Goal: Task Accomplishment & Management: Complete application form

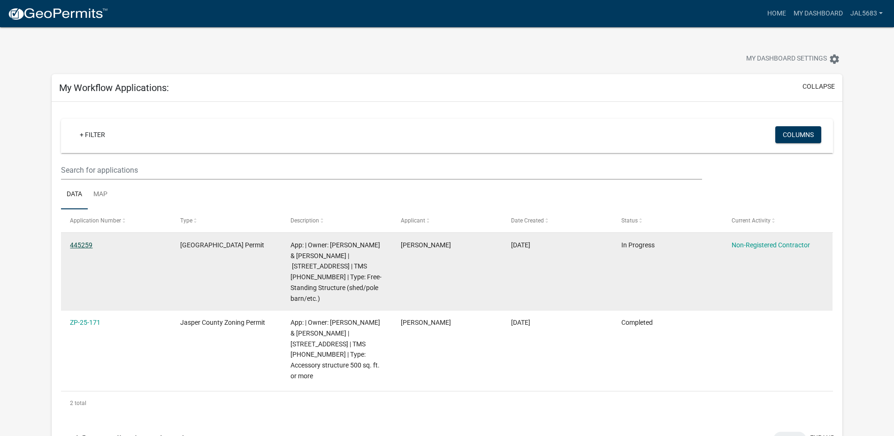
click at [74, 243] on link "445259" at bounding box center [81, 245] width 23 height 8
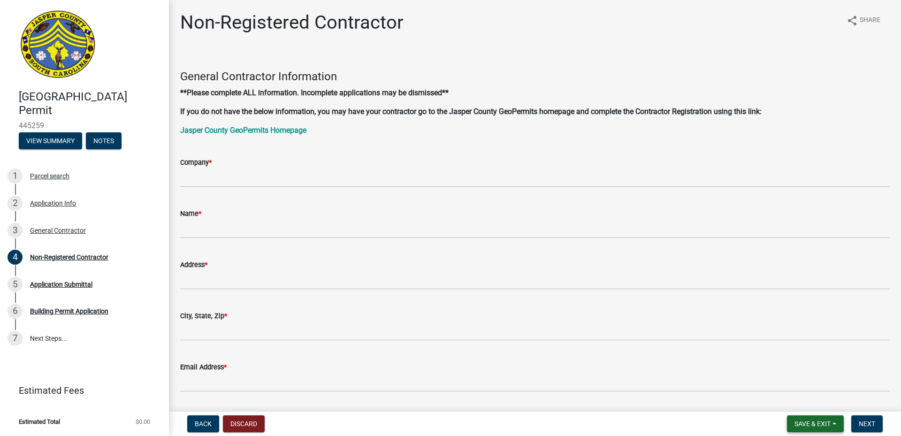
click at [447, 425] on span "Save & Exit" at bounding box center [813, 424] width 36 height 8
click at [447, 398] on button "Save & Exit" at bounding box center [806, 399] width 75 height 23
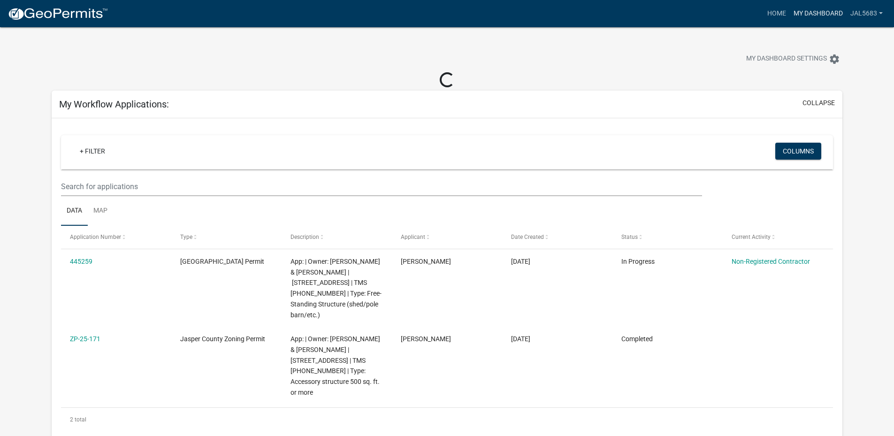
click at [447, 15] on link "My Dashboard" at bounding box center [818, 14] width 57 height 18
click at [447, 12] on link "Home" at bounding box center [777, 14] width 26 height 18
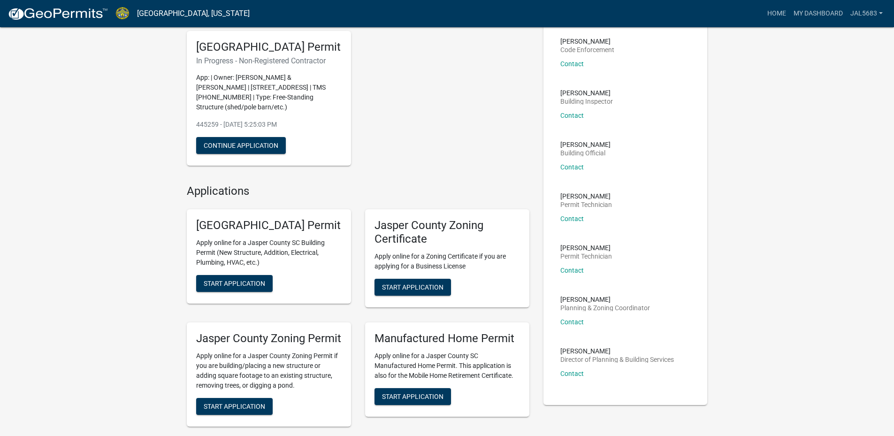
scroll to position [47, 0]
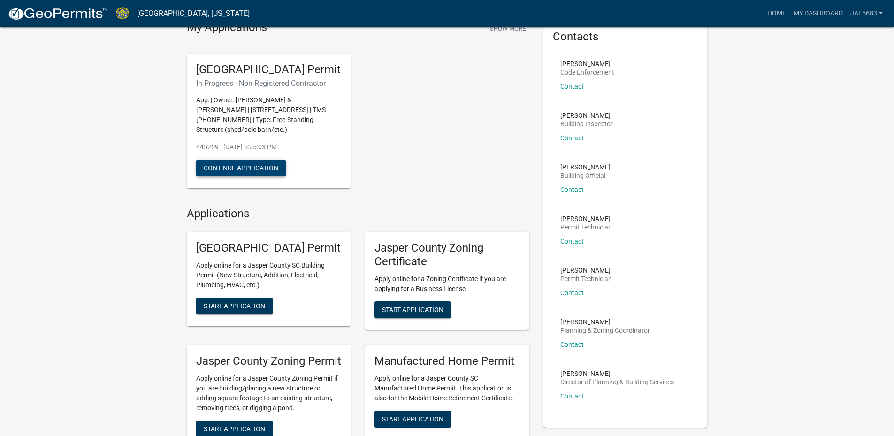
click at [265, 177] on button "Continue Application" at bounding box center [241, 168] width 90 height 17
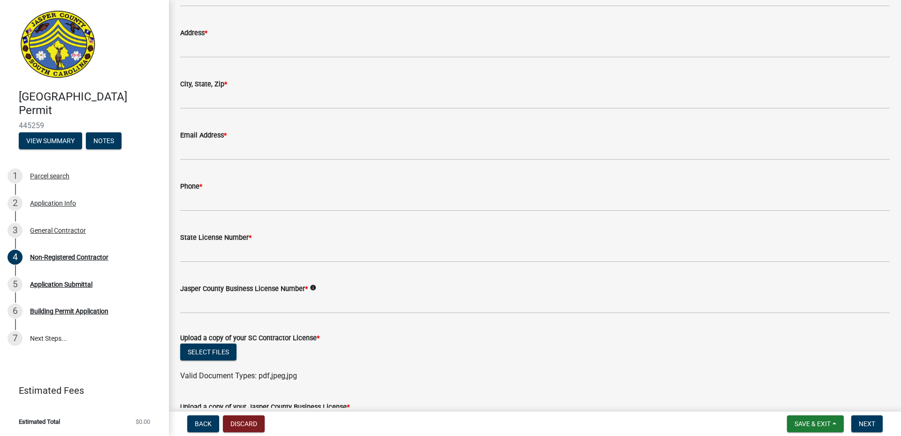
scroll to position [282, 0]
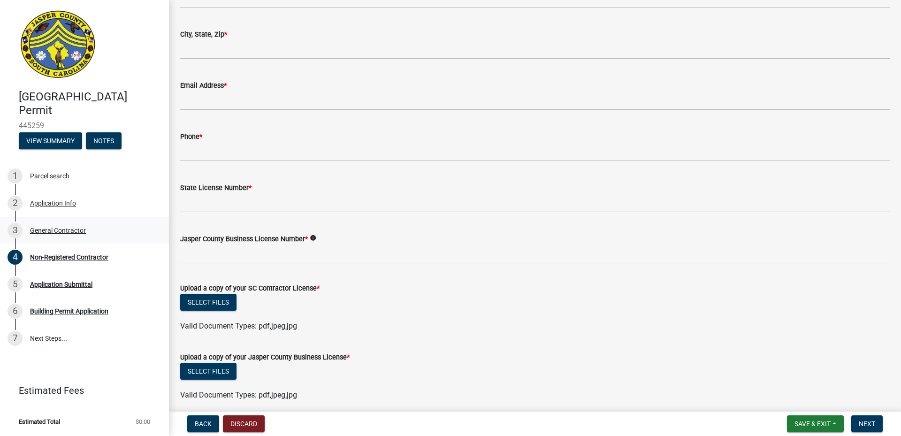
click at [45, 227] on div "General Contractor" at bounding box center [58, 230] width 56 height 7
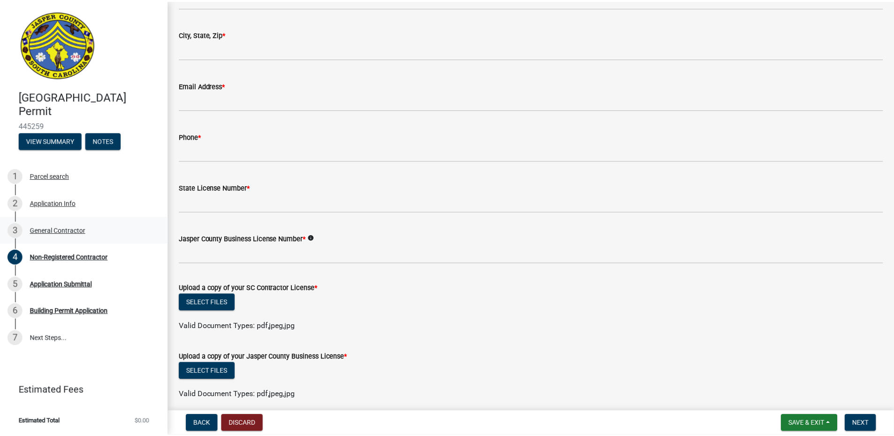
scroll to position [0, 0]
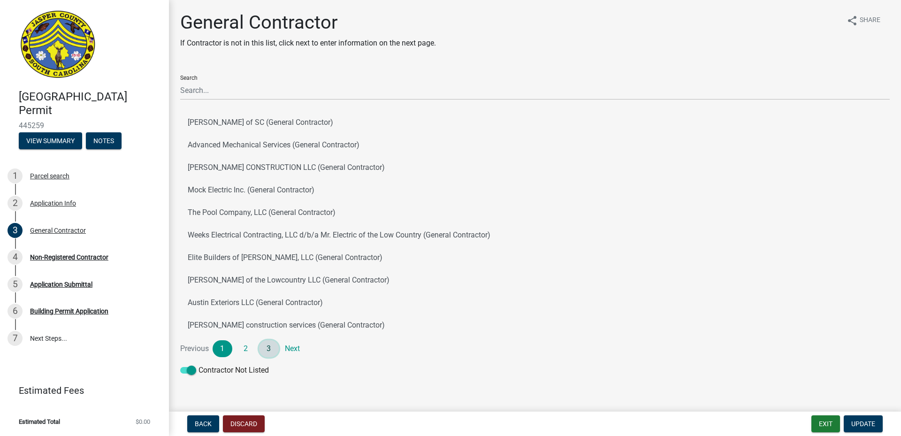
click at [272, 350] on link "3" at bounding box center [269, 348] width 20 height 17
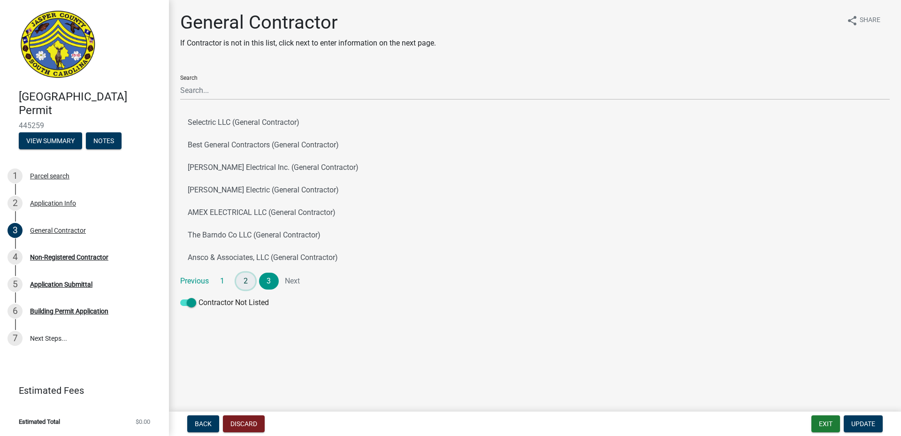
click at [246, 280] on link "2" at bounding box center [246, 281] width 20 height 17
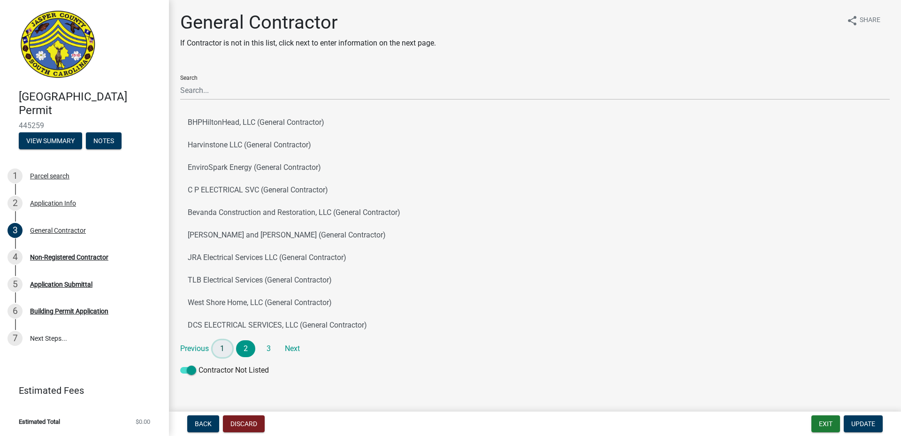
click at [222, 348] on link "1" at bounding box center [223, 348] width 20 height 17
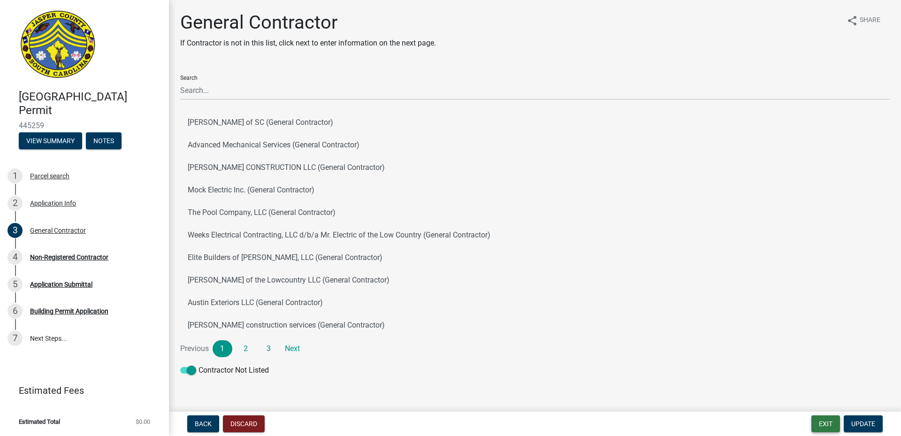
click at [447, 424] on button "Exit" at bounding box center [826, 424] width 29 height 17
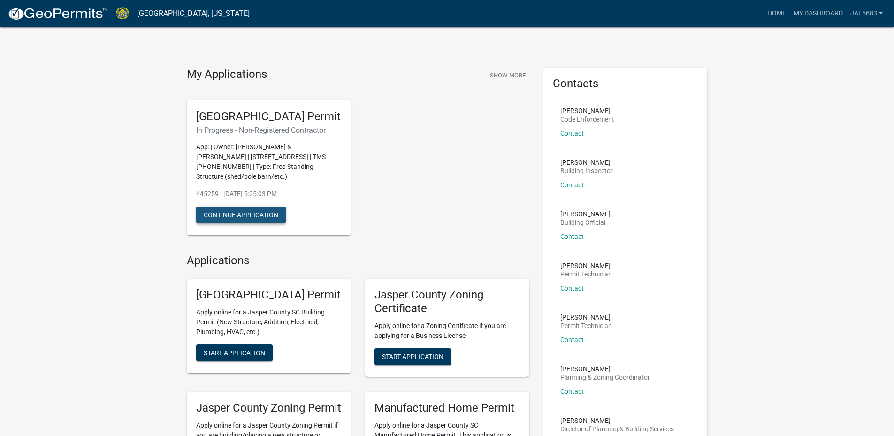
click at [246, 223] on button "Continue Application" at bounding box center [241, 215] width 90 height 17
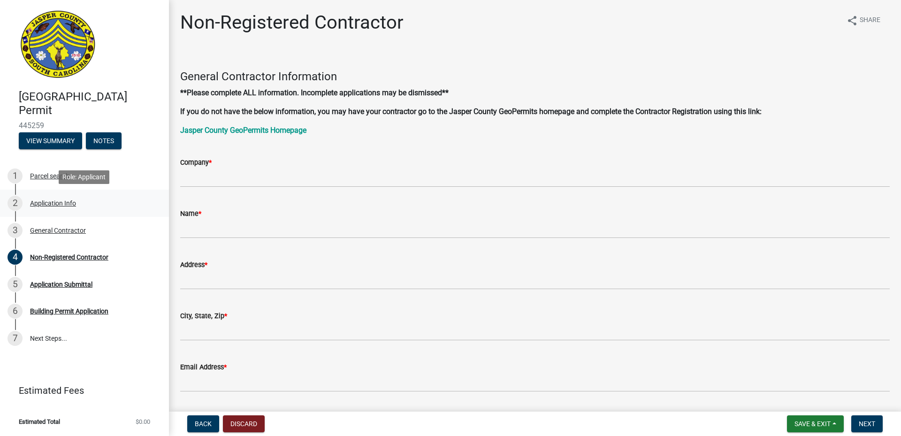
click at [44, 204] on div "Application Info" at bounding box center [53, 203] width 46 height 7
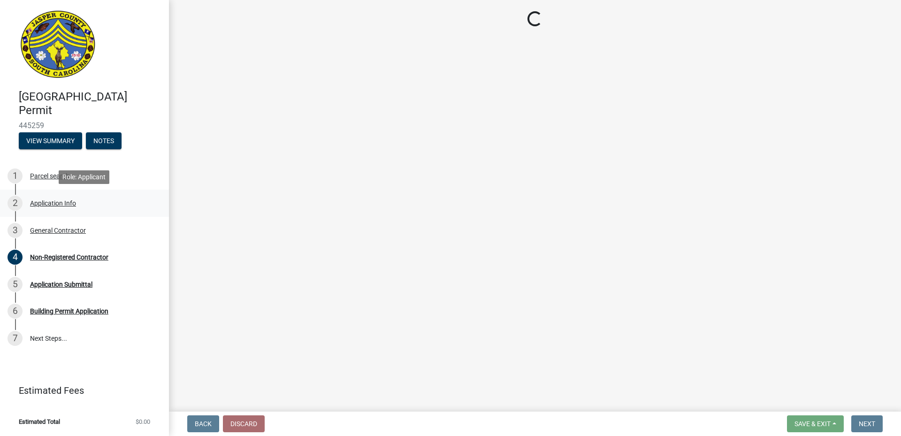
select select "f53fa719-3ff7-48d2-9eb7-3bbc18bb9995"
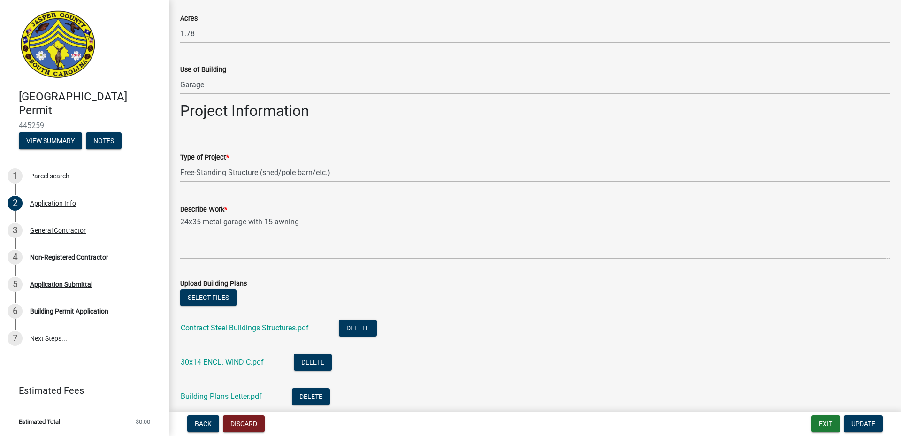
scroll to position [986, 0]
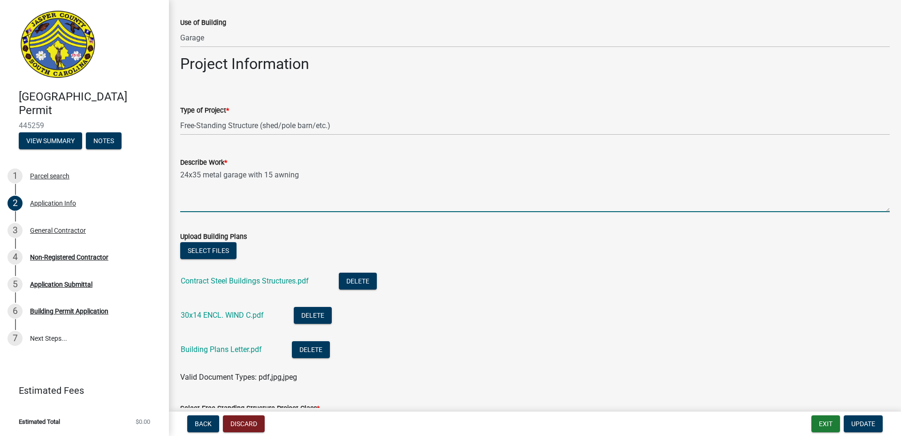
click at [310, 176] on textarea "24x35 metal garage with 15 awning" at bounding box center [535, 190] width 710 height 44
type textarea "24x35 metal garage with 15 awning, concrete, basic electric"
click at [322, 230] on form "Upload Building Plans Select files Contract Steel Buildings Structures.pdf Dele…" at bounding box center [535, 301] width 710 height 163
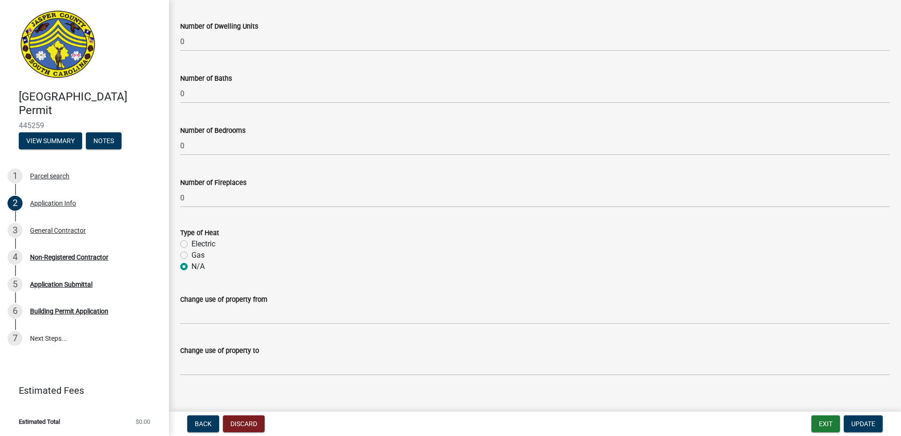
scroll to position [1629, 0]
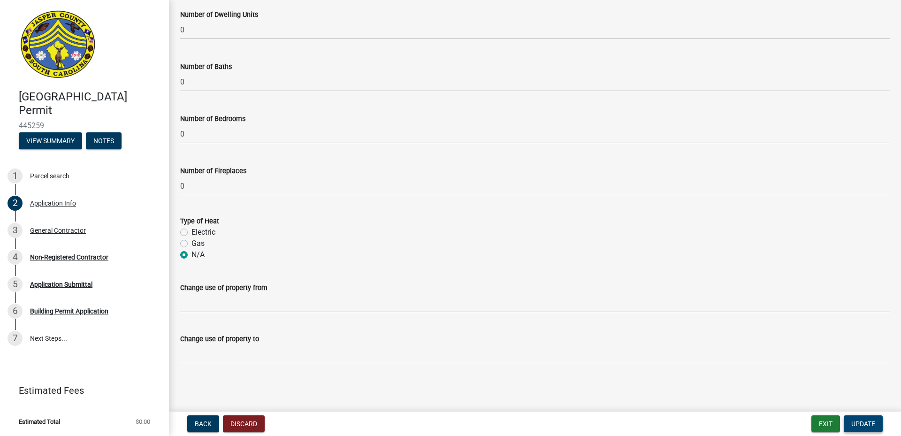
click at [447, 424] on span "Update" at bounding box center [864, 424] width 24 height 8
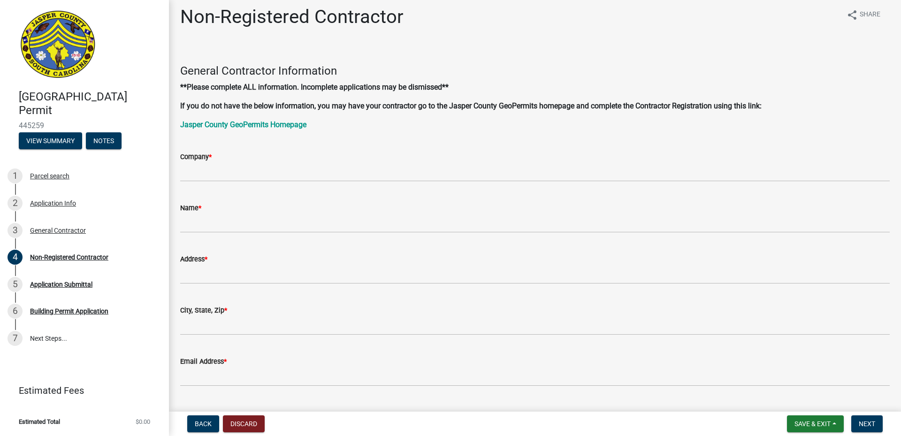
scroll to position [0, 0]
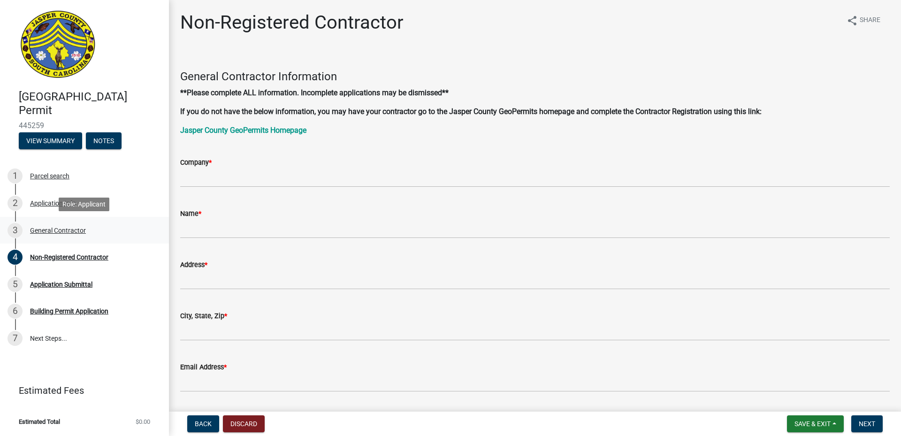
click at [46, 230] on div "General Contractor" at bounding box center [58, 230] width 56 height 7
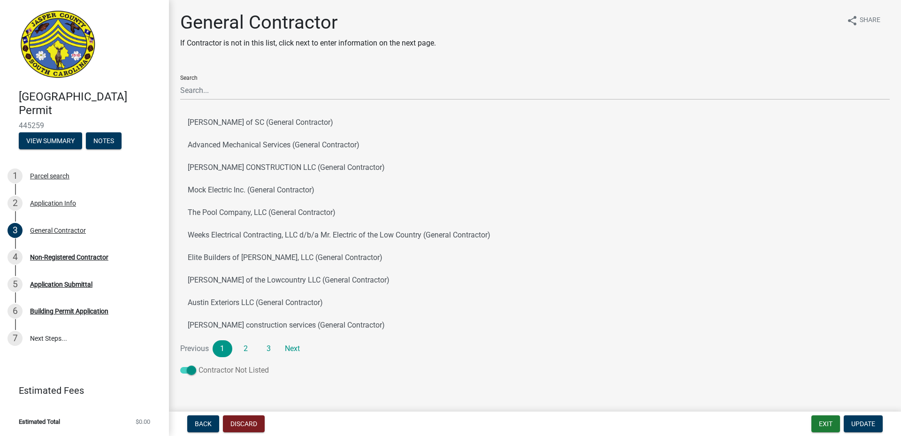
click at [184, 373] on span at bounding box center [188, 370] width 16 height 7
click at [199, 365] on input "Contractor Not Listed" at bounding box center [199, 365] width 0 height 0
